Goal: Information Seeking & Learning: Understand process/instructions

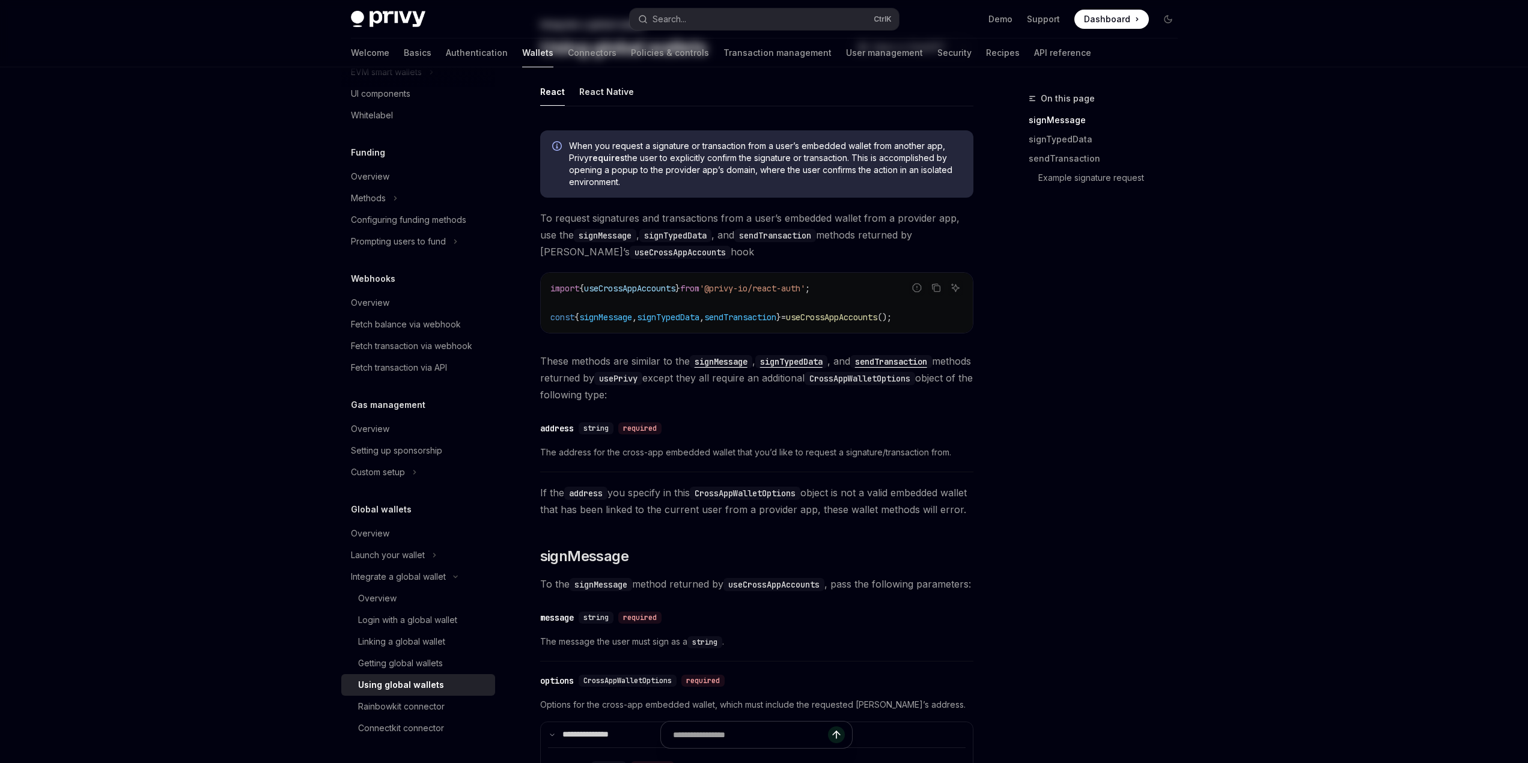
scroll to position [240, 0]
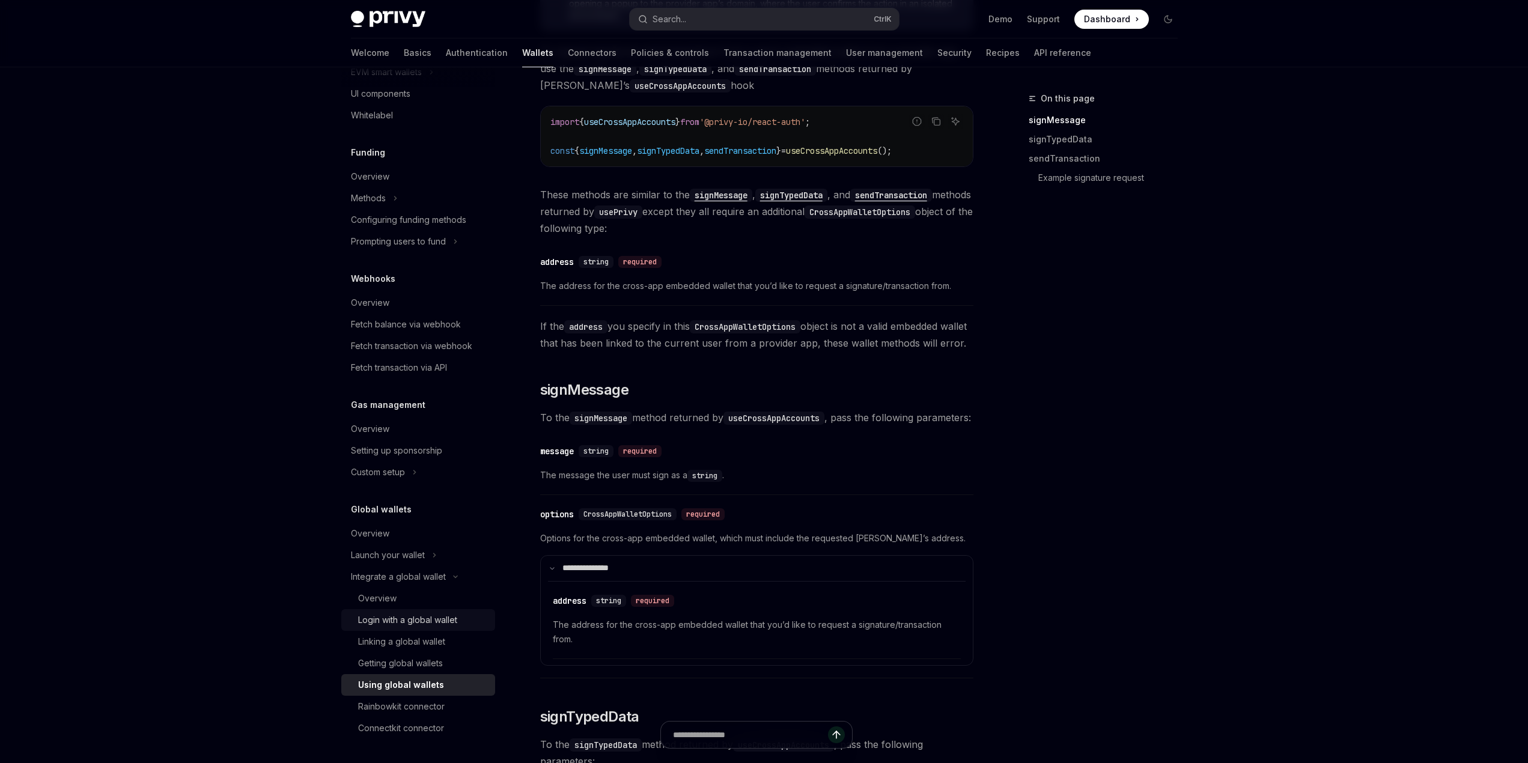
click at [413, 619] on div "Login with a global wallet" at bounding box center [407, 620] width 99 height 14
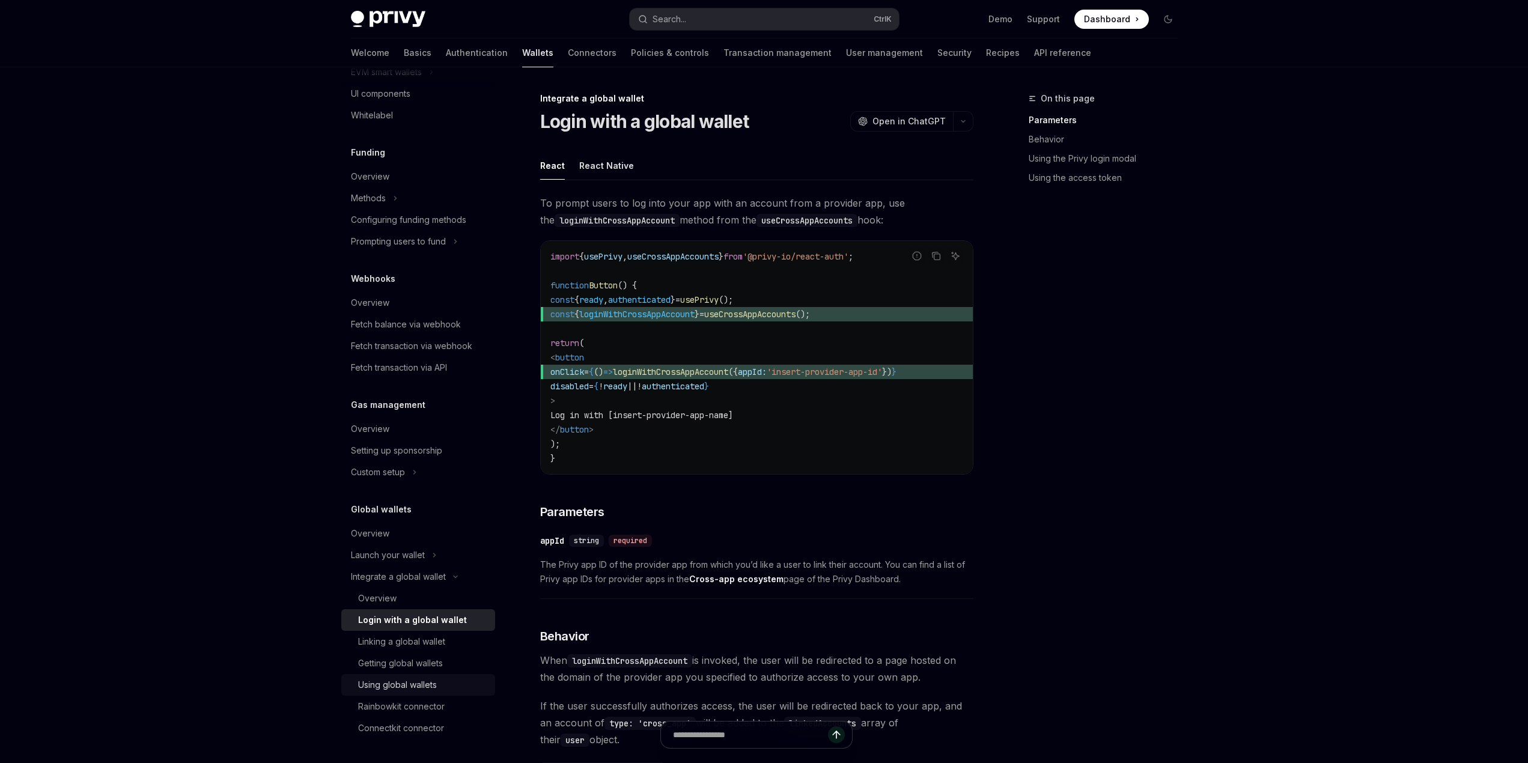
click at [402, 683] on div "Using global wallets" at bounding box center [397, 685] width 79 height 14
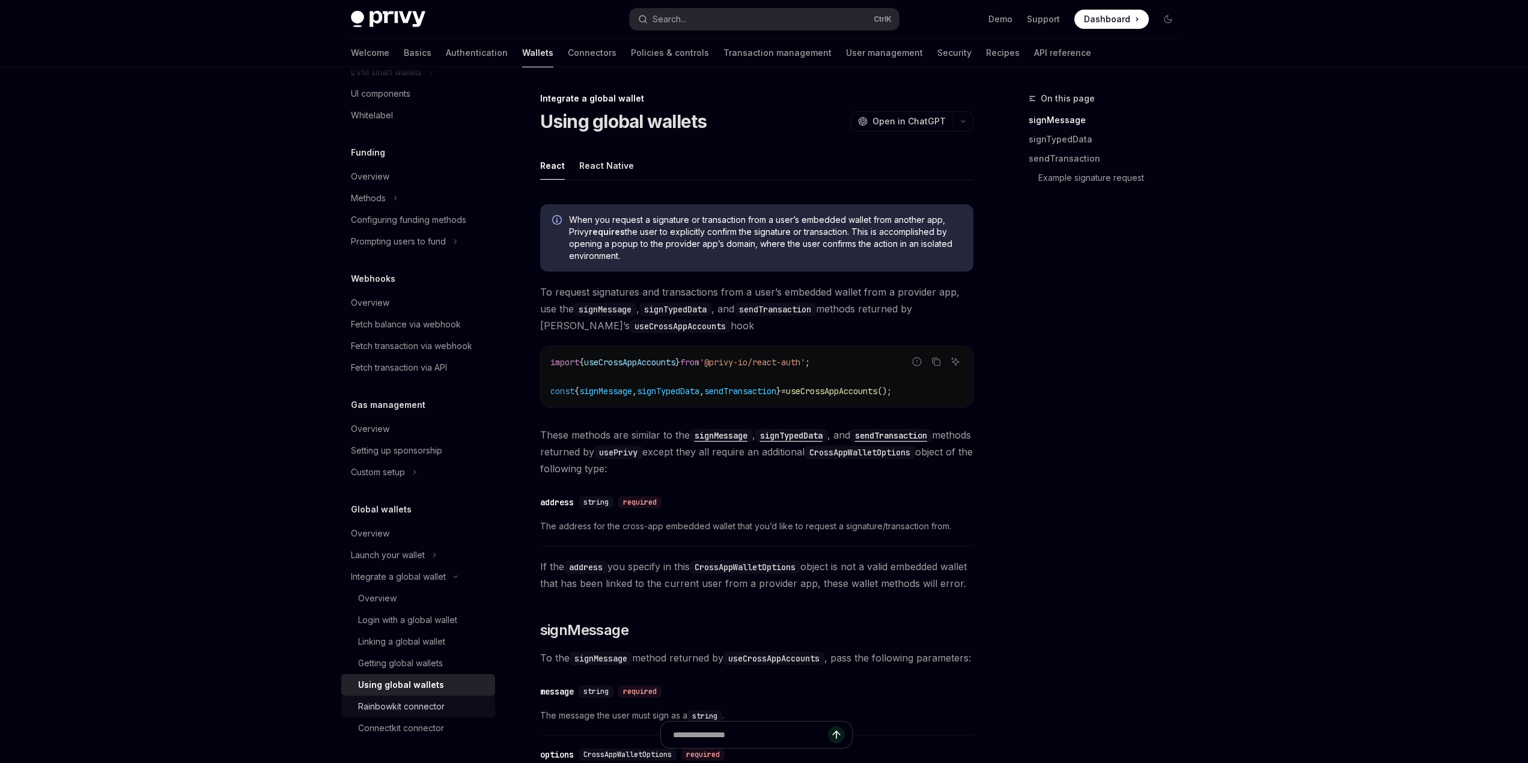
click at [430, 710] on div "Rainbowkit connector" at bounding box center [401, 707] width 87 height 14
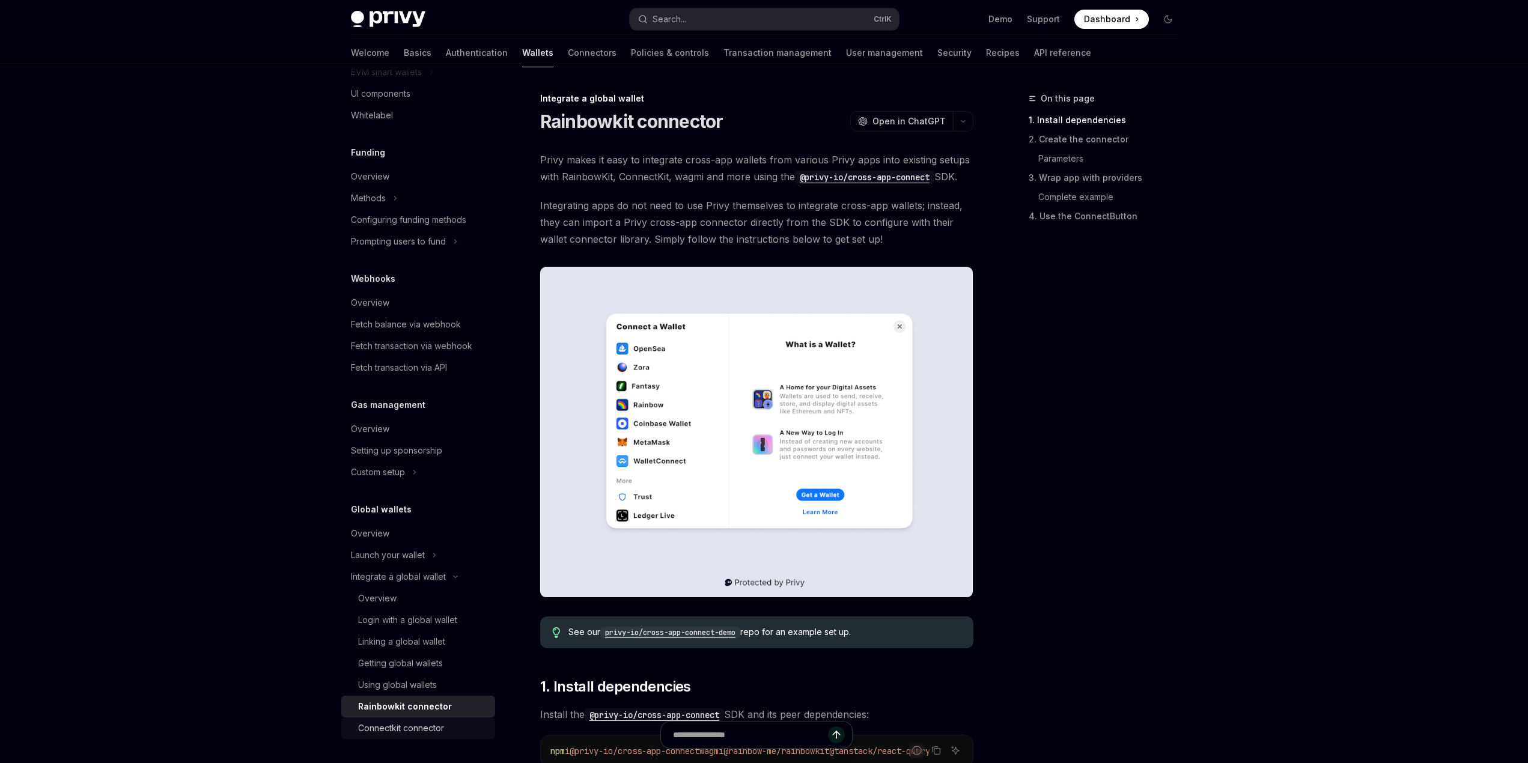
click at [444, 730] on div "Connectkit connector" at bounding box center [401, 728] width 86 height 14
type textarea "*"
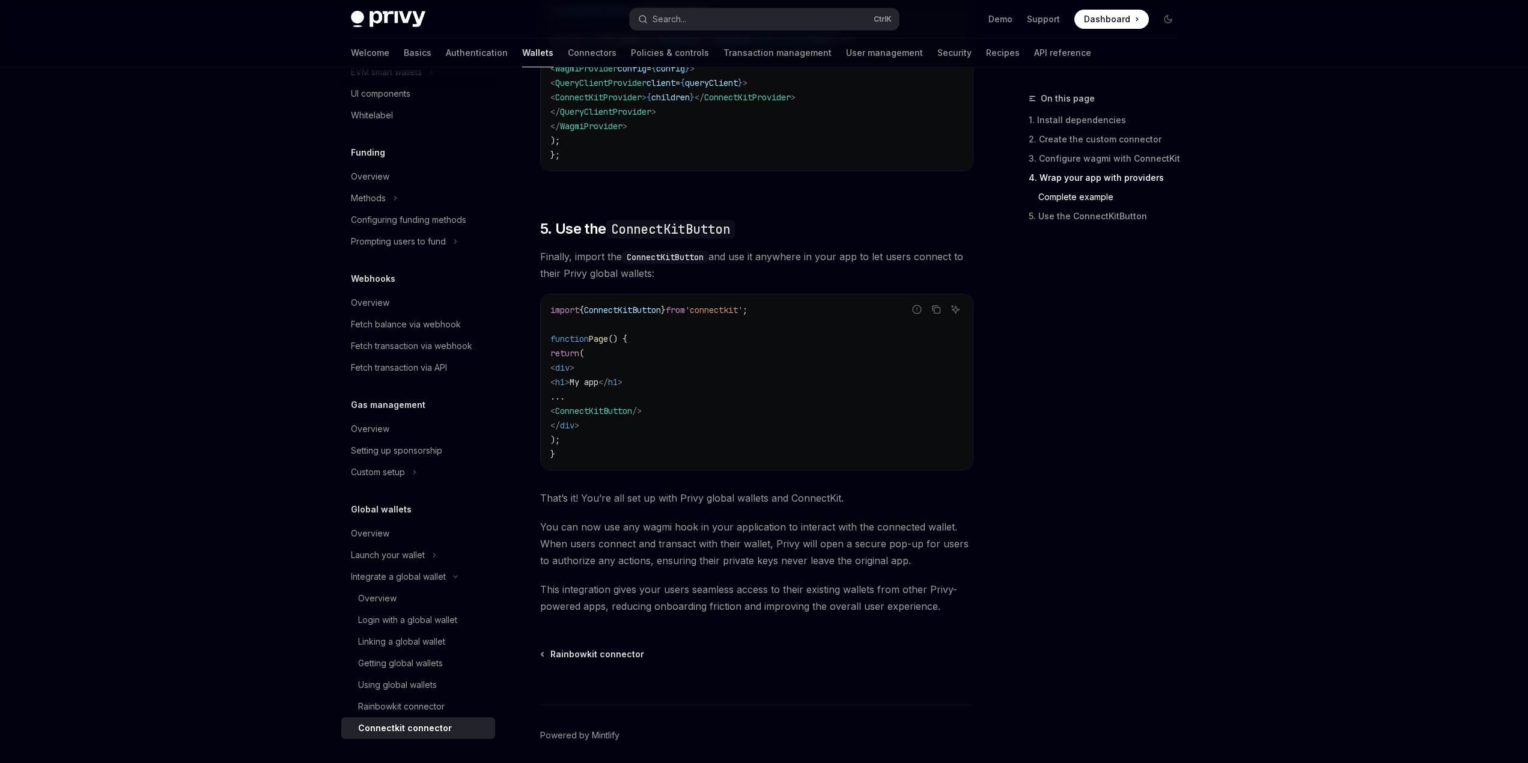
scroll to position [2333, 0]
